Goal: Task Accomplishment & Management: Complete application form

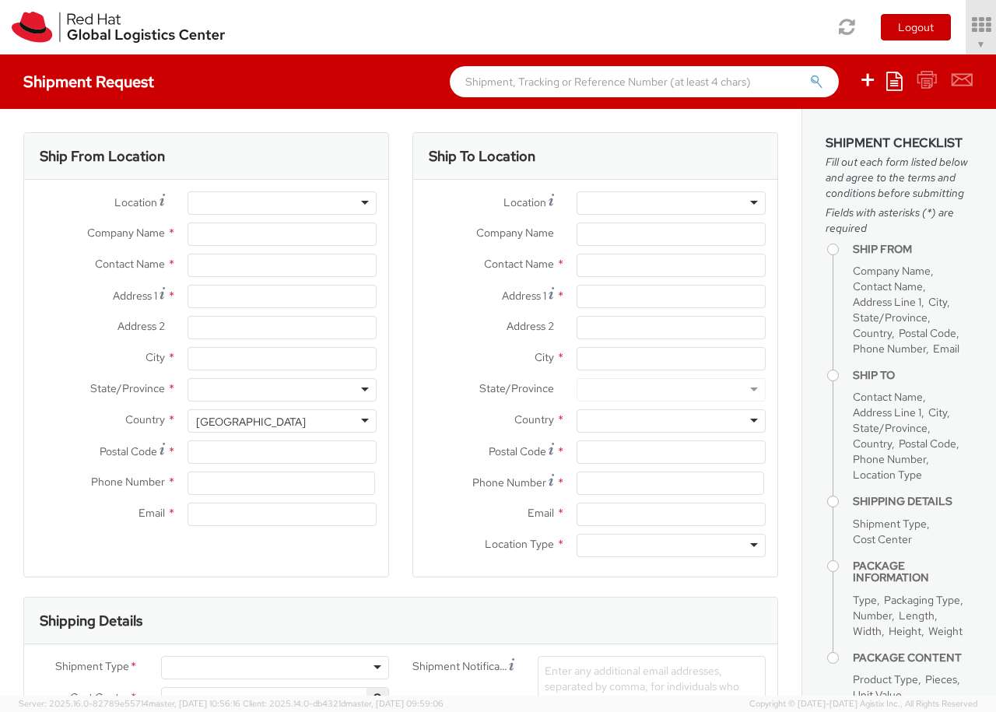
select select "850"
select select
type input "Red Hat Czech s.r.o."
type input "[PERSON_NAME]"
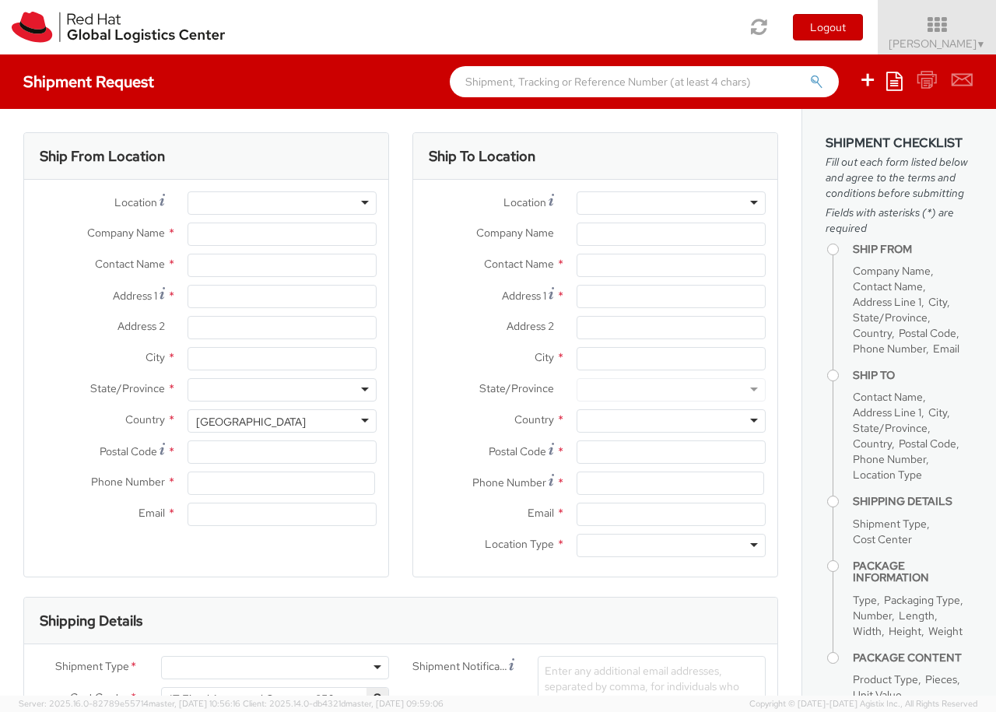
type input "Purkynova 647/111"
type input "[GEOGRAPHIC_DATA]"
type input "621 00"
type input "420 532 294 555"
type input "[EMAIL_ADDRESS][DOMAIN_NAME]"
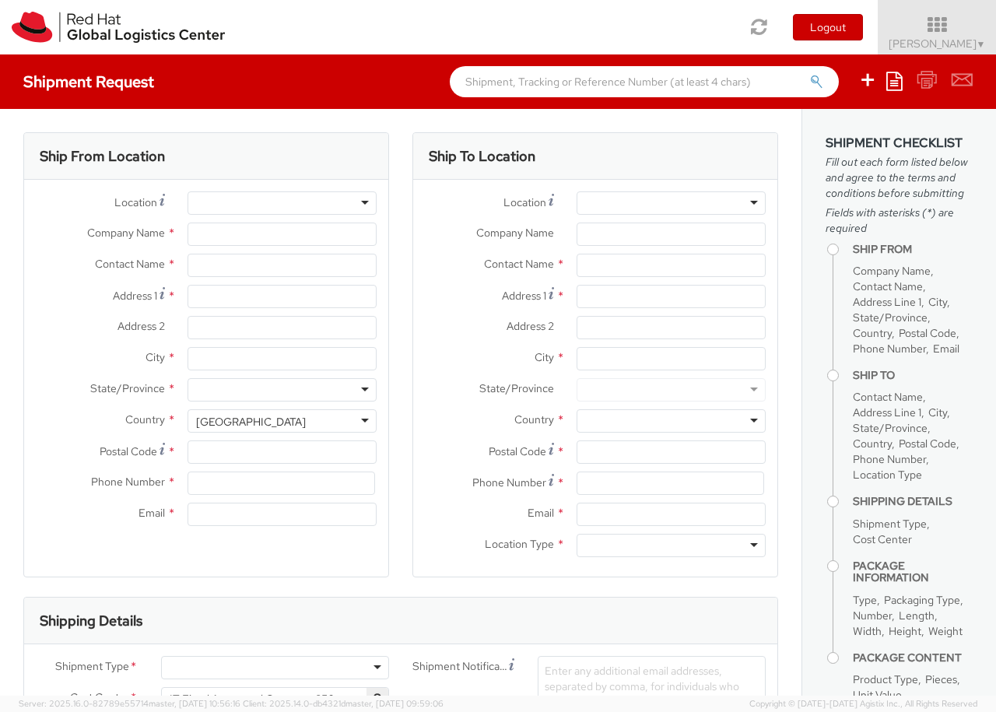
select select "CM"
select select "KGS"
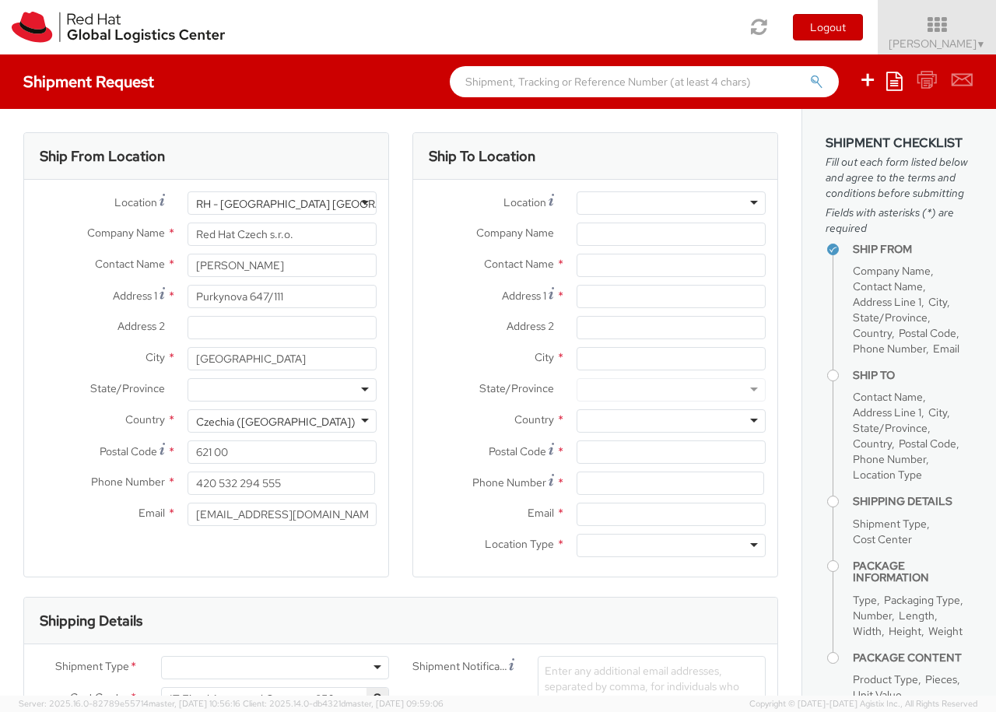
click at [282, 203] on div "RH - [GEOGRAPHIC_DATA] [GEOGRAPHIC_DATA] - B" at bounding box center [327, 204] width 262 height 16
type input "RH - Raanana"
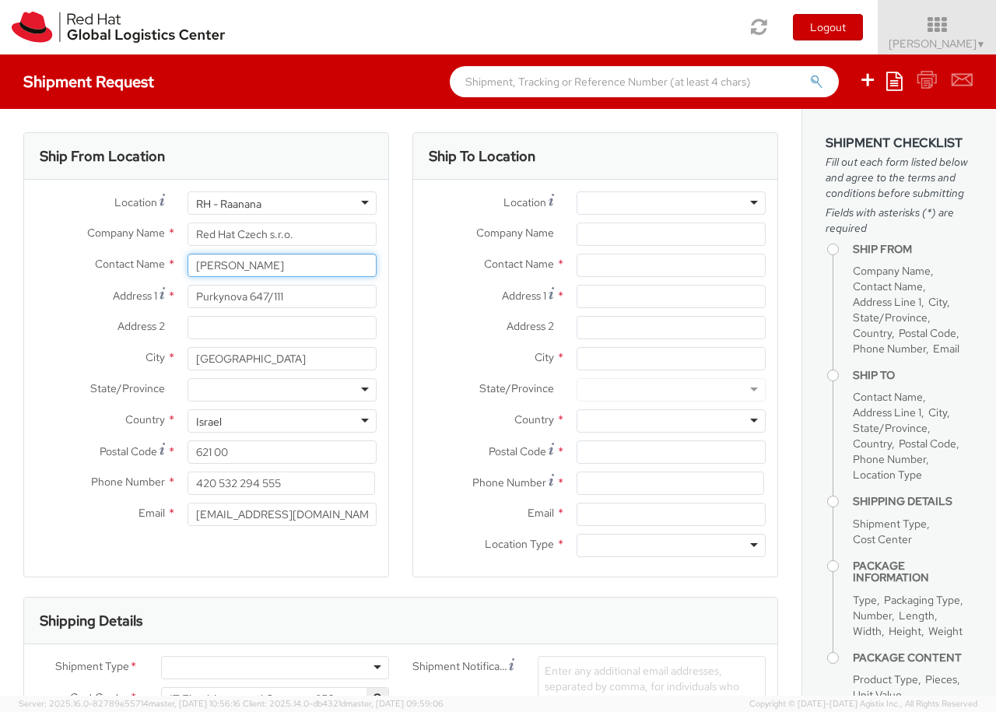
type input "[PERSON_NAME]"
type input "Red Hat Israel Ltd."
type input "[STREET_ADDRESS]"
type input "15th floor"
type input "RA'ANANA"
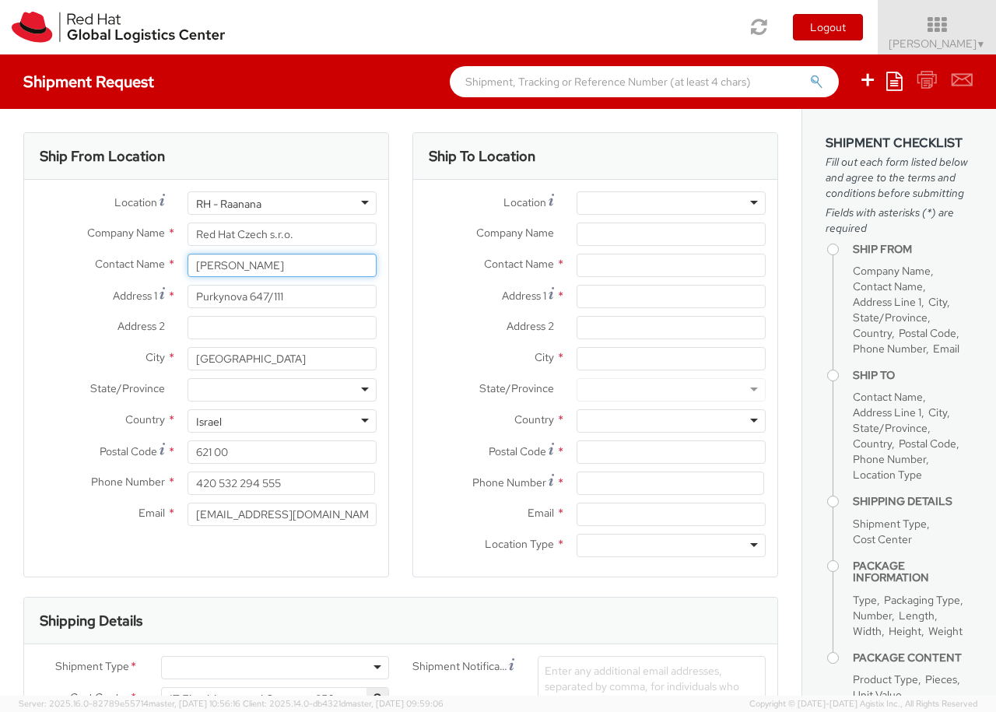
type input "4321545"
type input "[PERSON_NAME]"
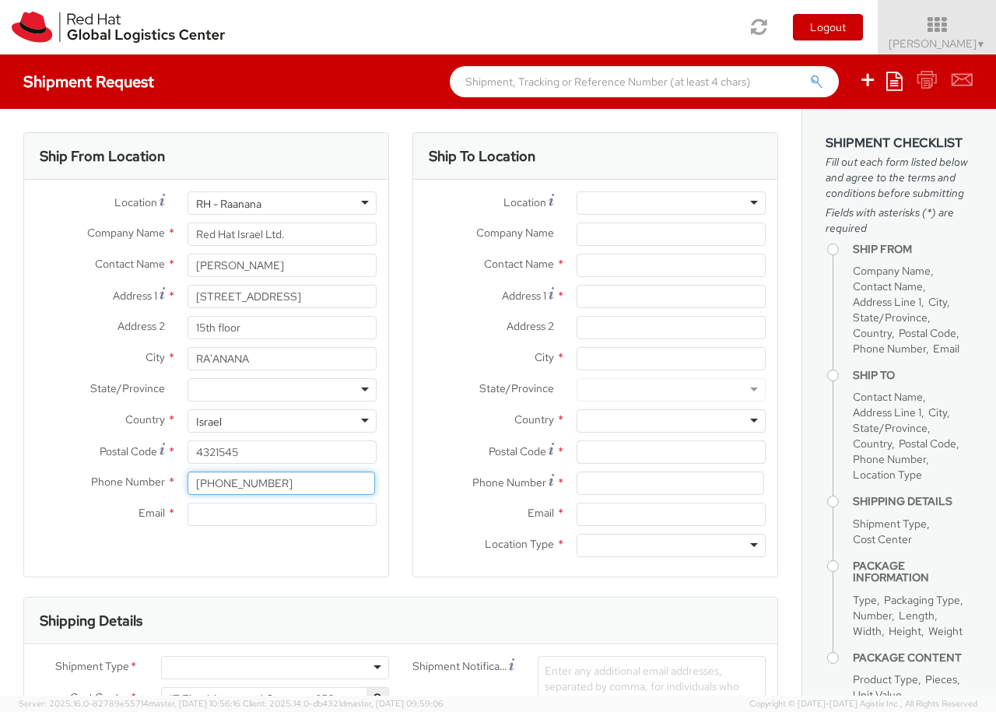
type input "[PHONE_NUMBER]"
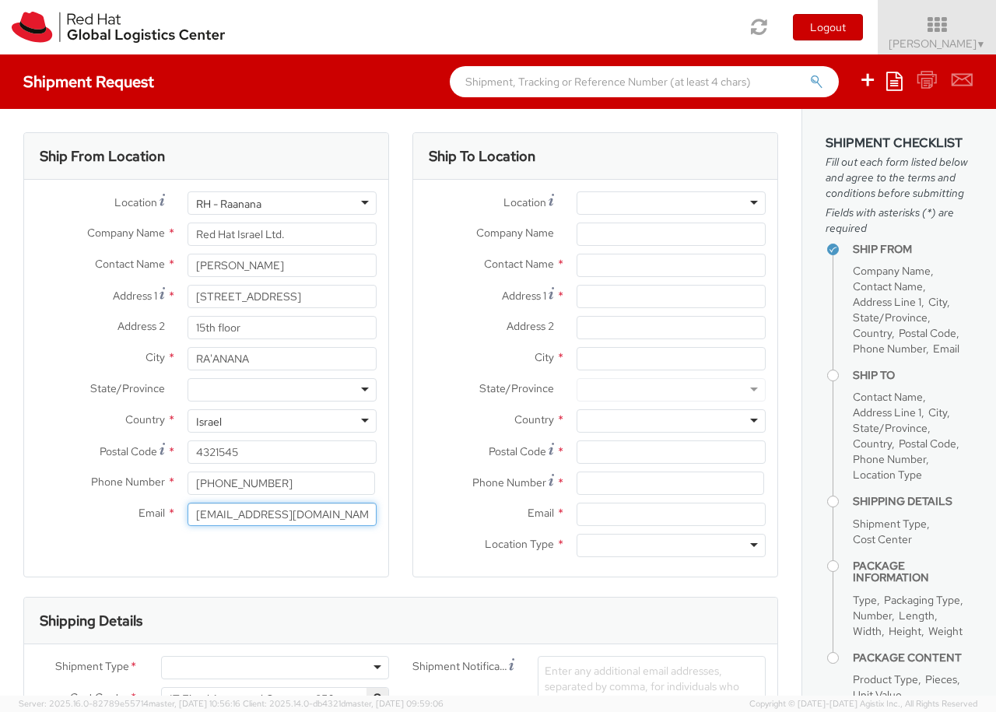
type input "[EMAIL_ADDRESS][DOMAIN_NAME]"
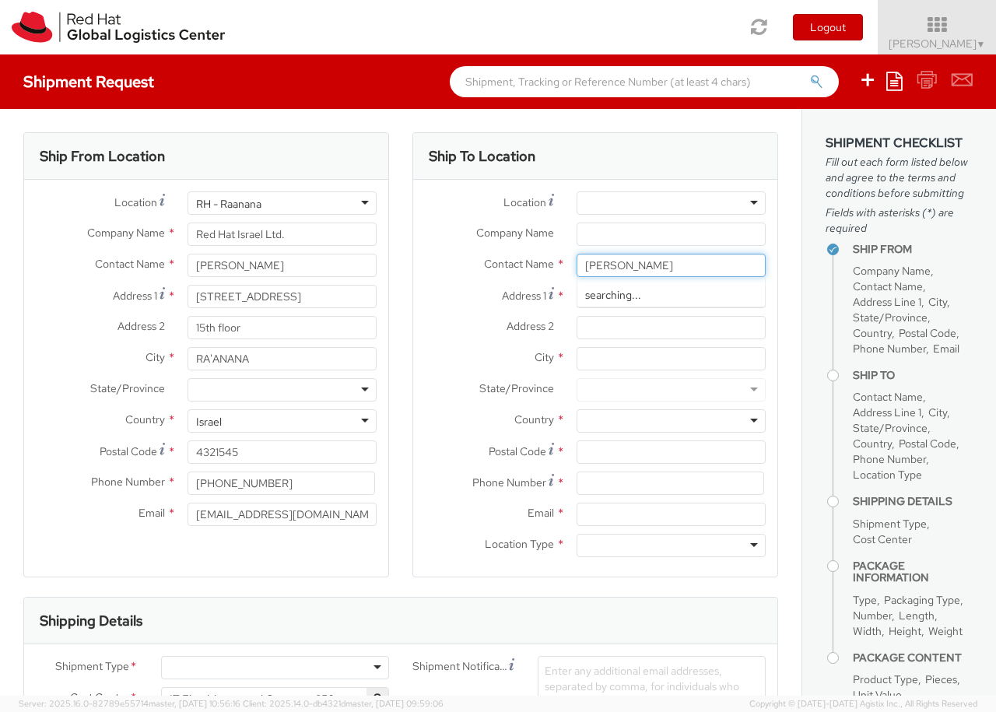
type input "[PERSON_NAME]"
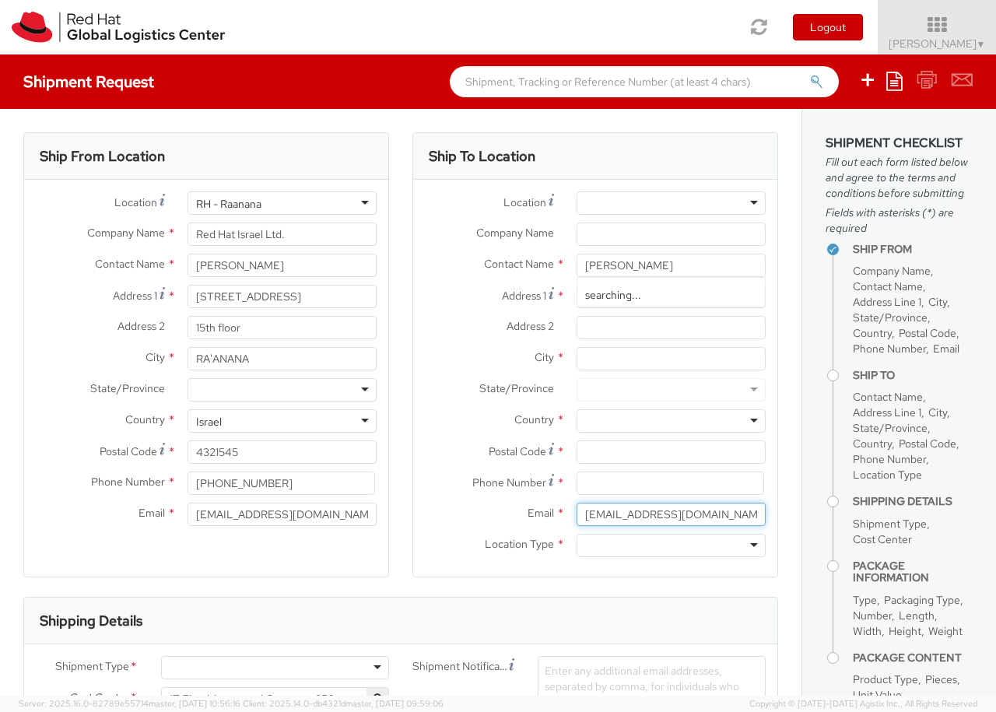
type input "[EMAIL_ADDRESS][DOMAIN_NAME]"
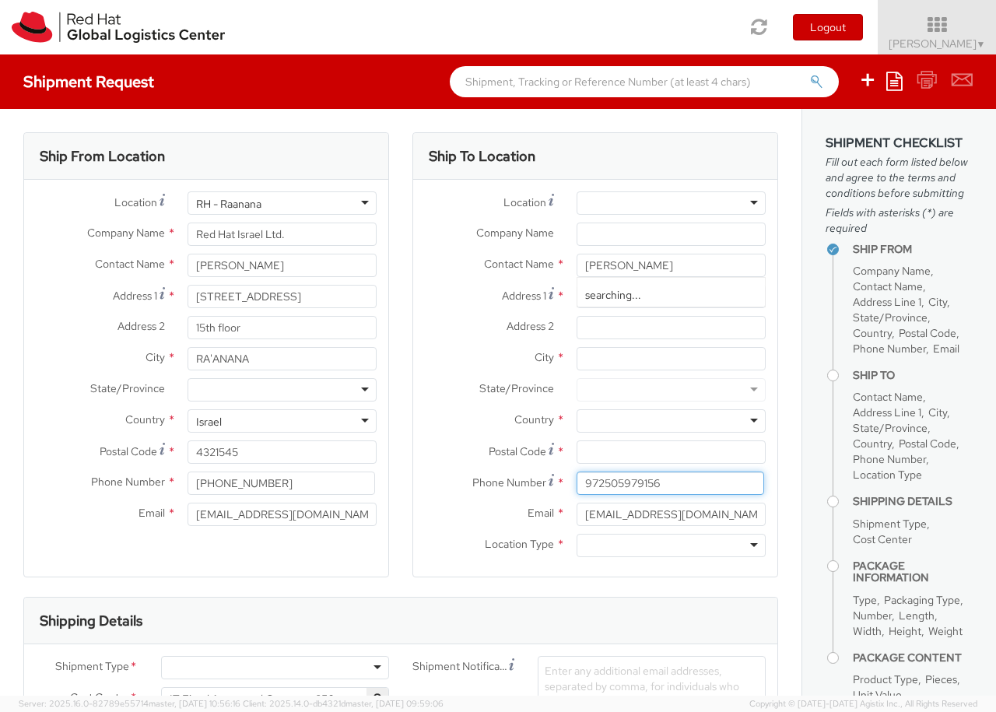
type input "972505979156"
click at [275, 667] on div at bounding box center [275, 667] width 228 height 23
type input "bu"
type input "ref"
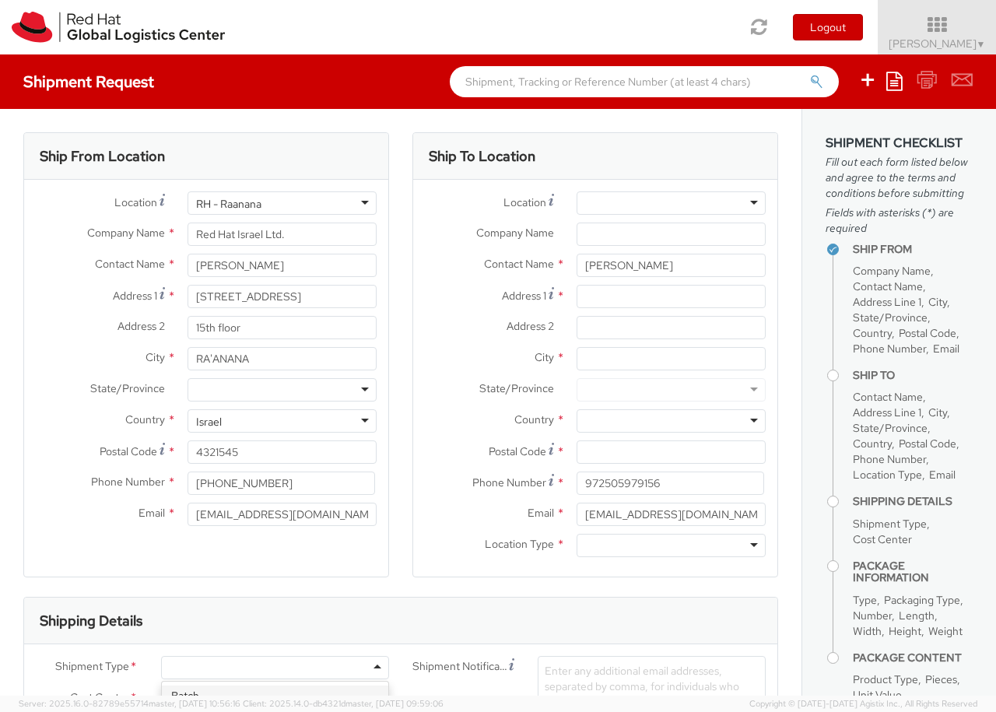
scroll to position [149, 0]
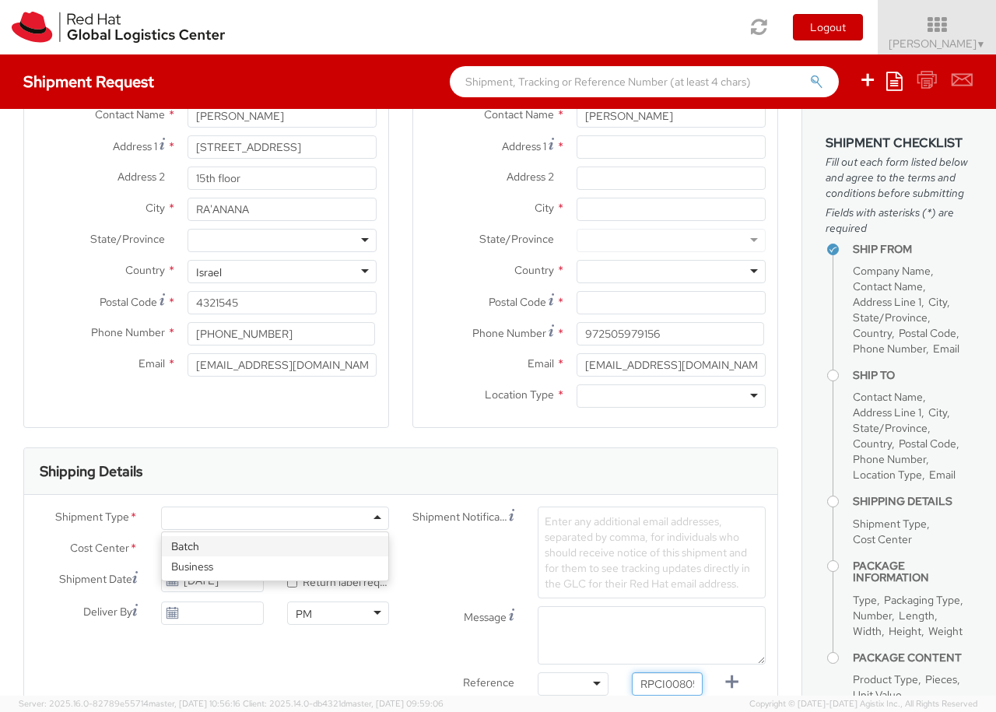
type input "RPCI0080548"
type input "[EMAIL_ADDRESS][DOMAIN_NAME]"
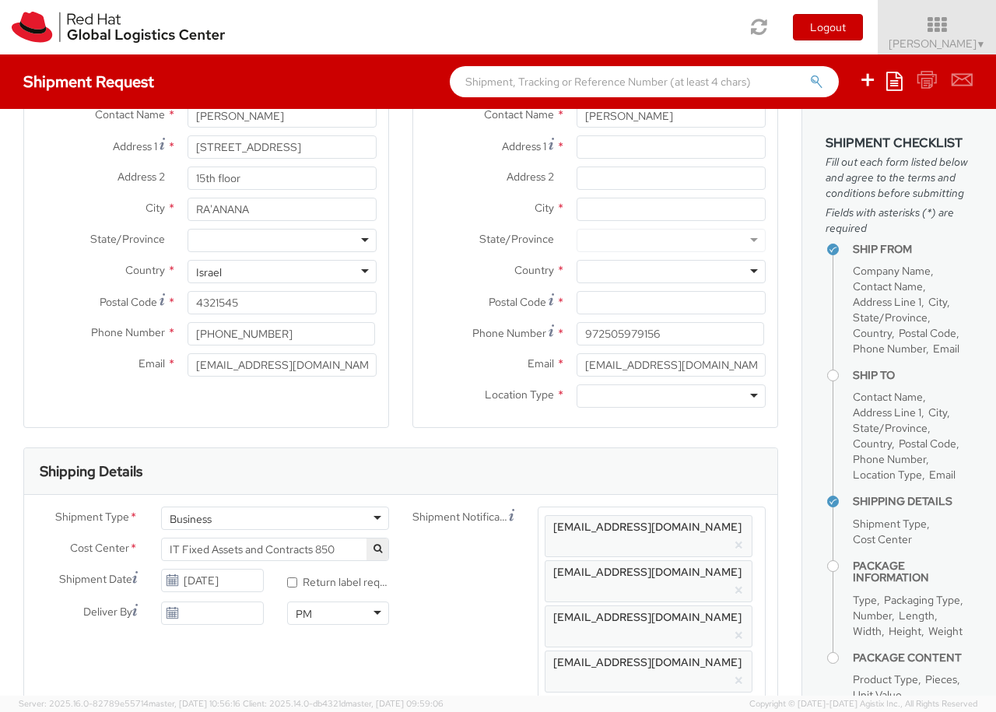
scroll to position [0, 19]
click at [445, 373] on label "Email *" at bounding box center [489, 363] width 152 height 20
click at [576, 373] on input "[EMAIL_ADDRESS][DOMAIN_NAME]" at bounding box center [670, 364] width 189 height 23
click at [476, 402] on label "Location Type *" at bounding box center [489, 394] width 152 height 20
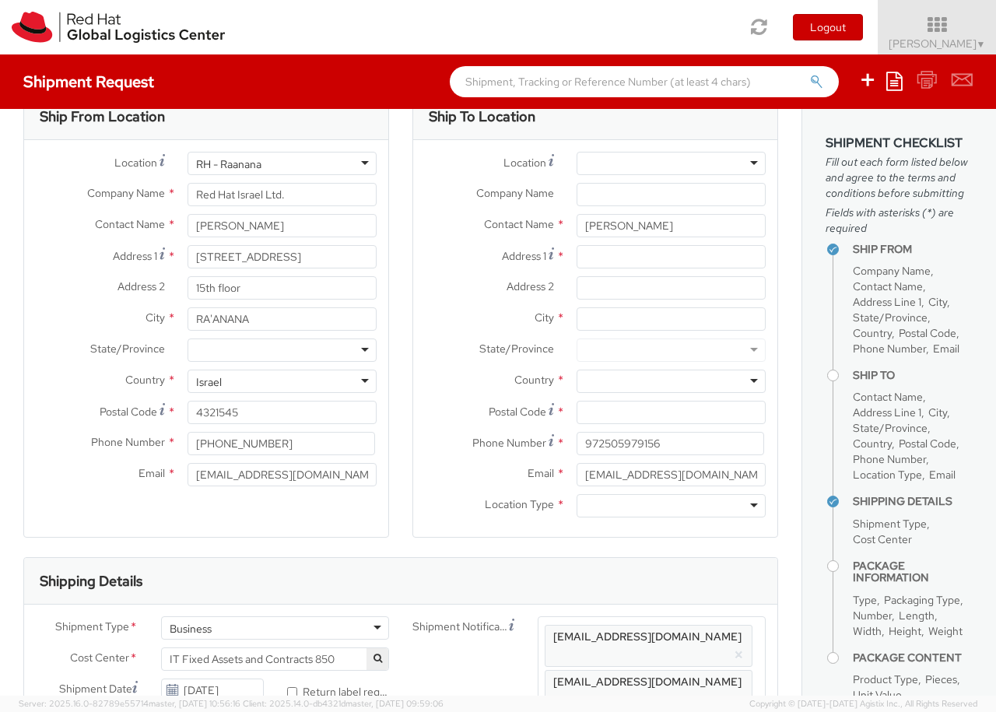
scroll to position [266, 0]
